Goal: Check status: Check status

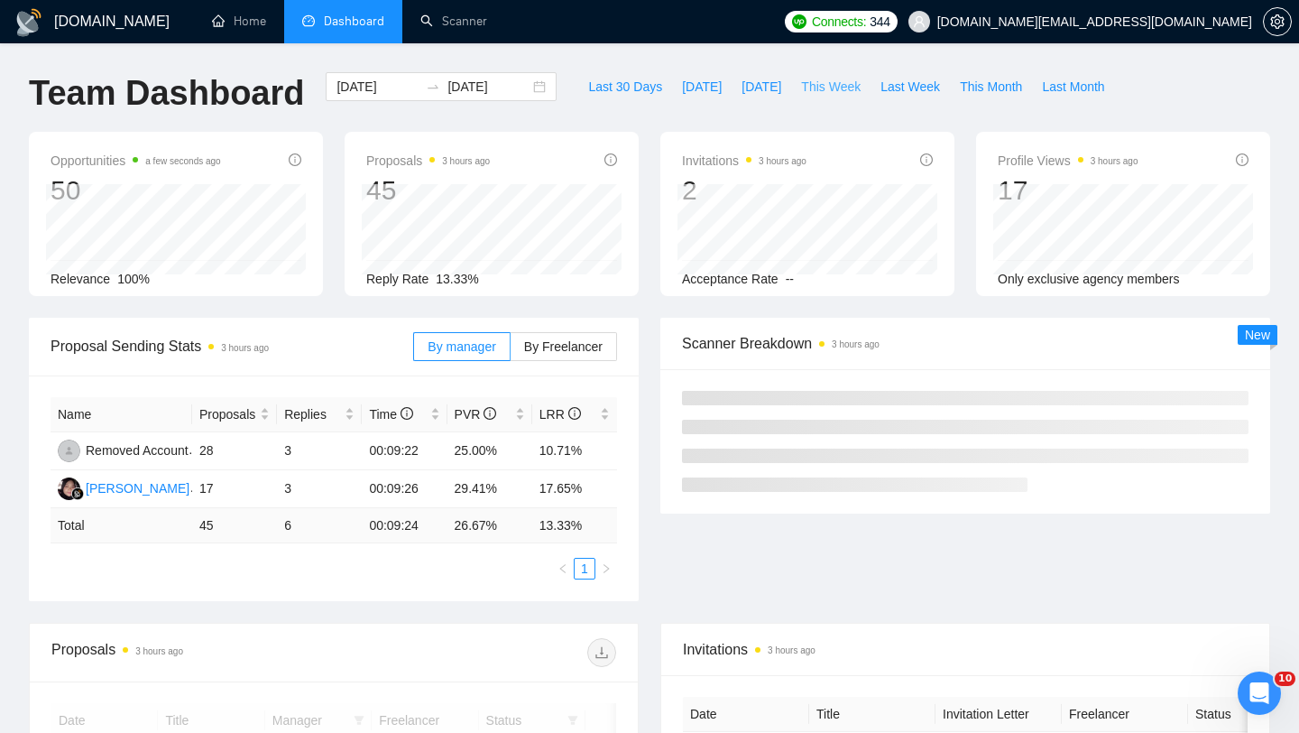
click at [837, 97] on button "This Week" at bounding box center [830, 86] width 79 height 29
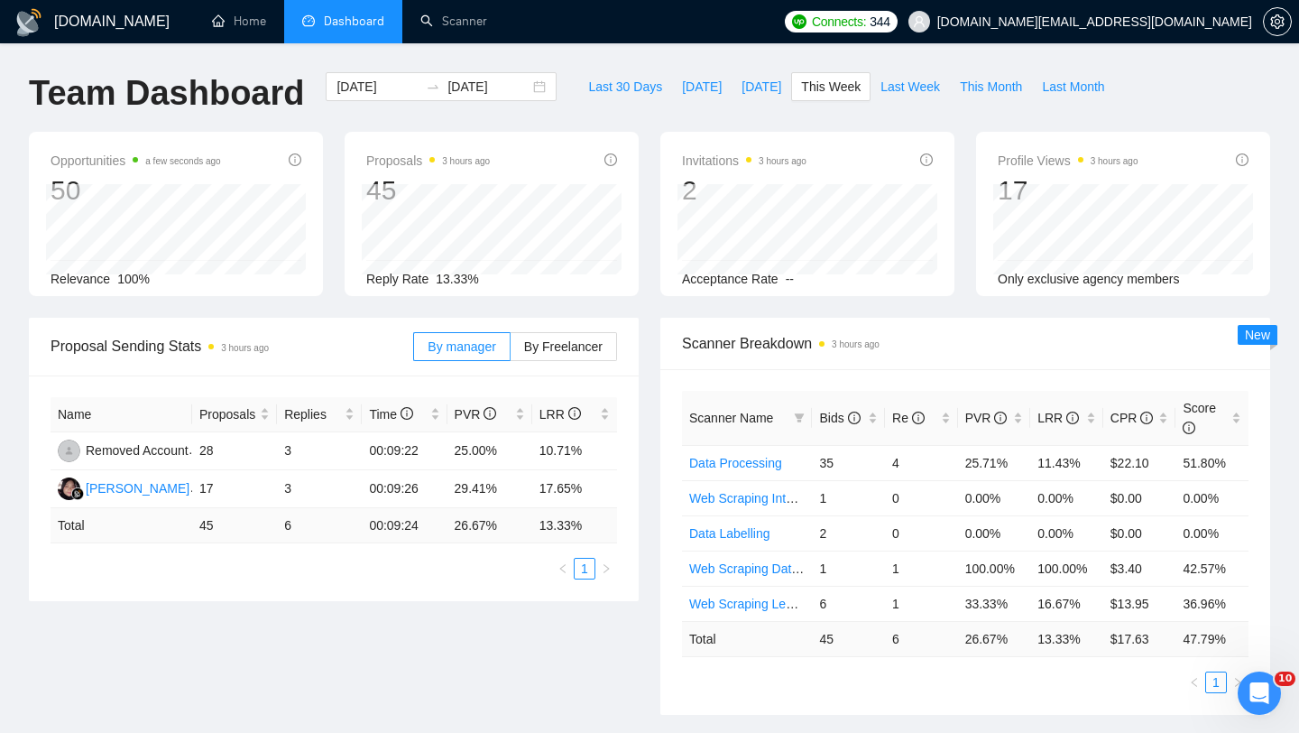
type input "[DATE]"
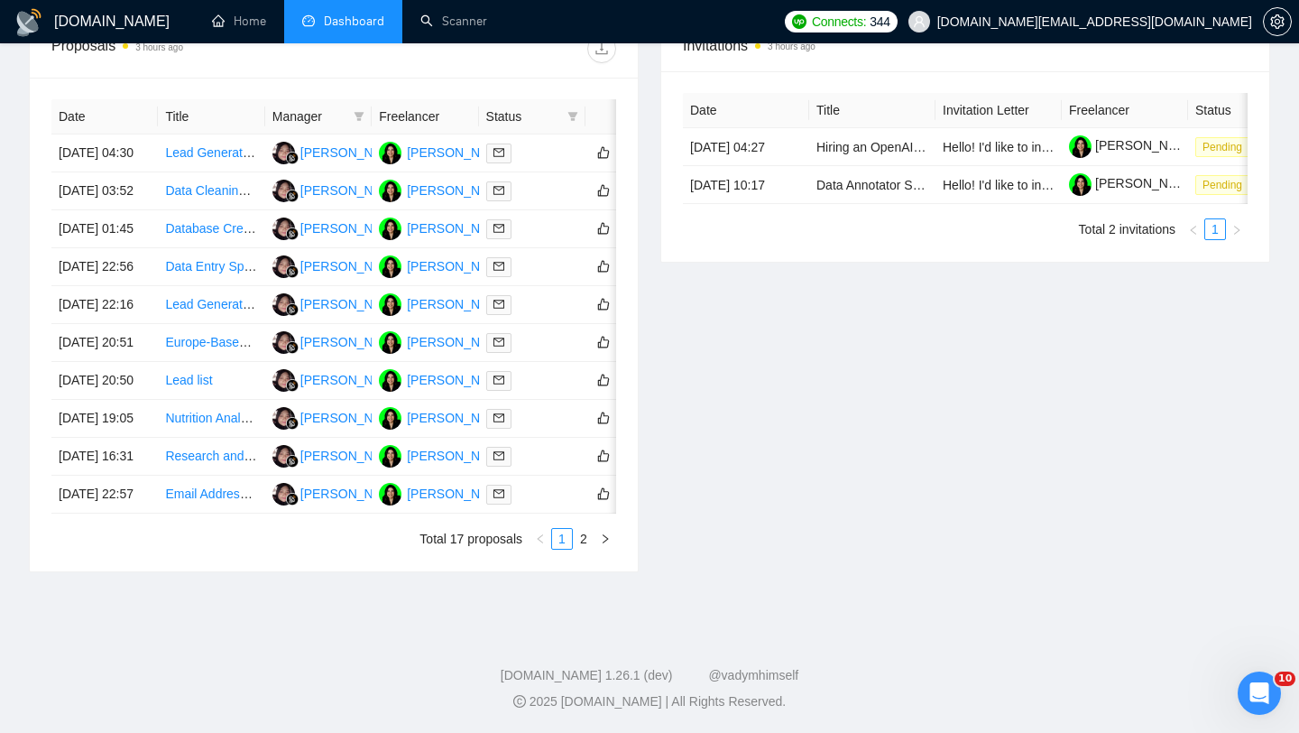
scroll to position [816, 0]
click at [588, 549] on link "2" at bounding box center [584, 539] width 20 height 20
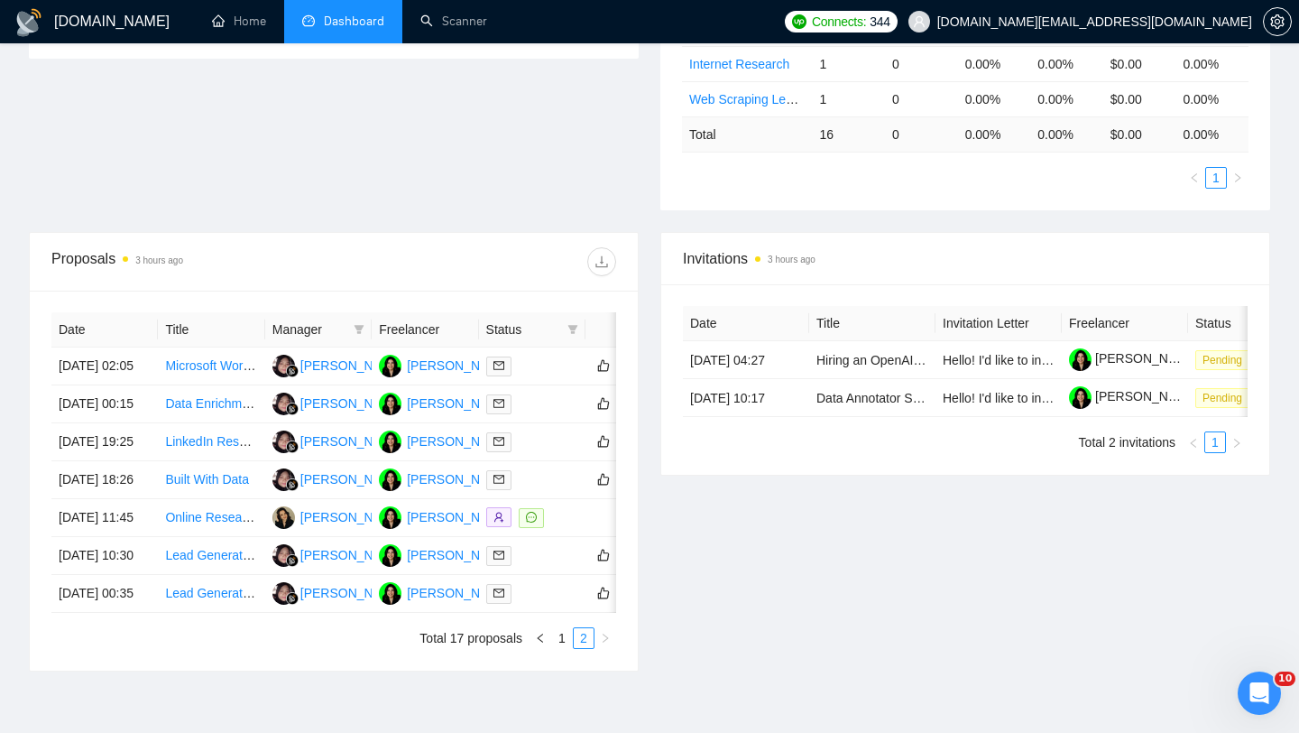
scroll to position [506, 0]
